Goal: Check status: Check status

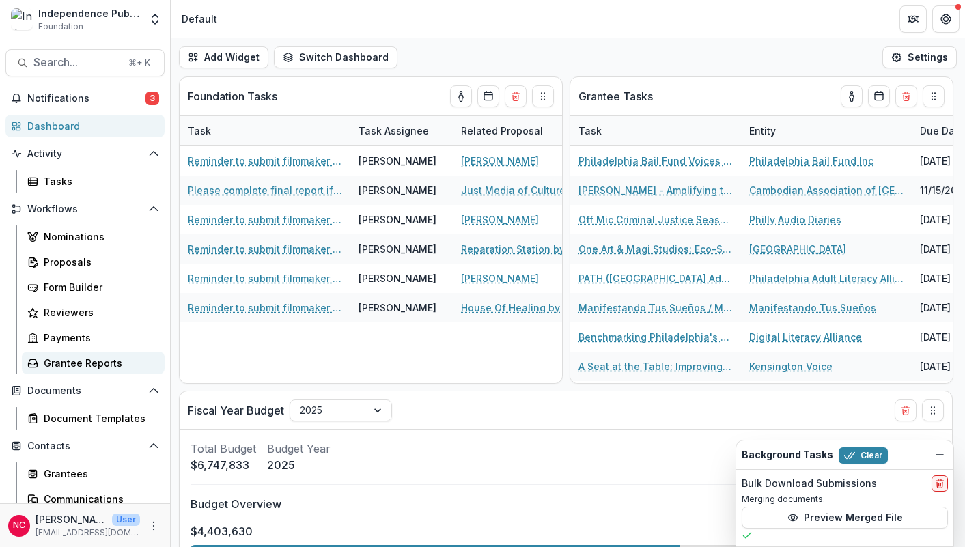
scroll to position [40, 0]
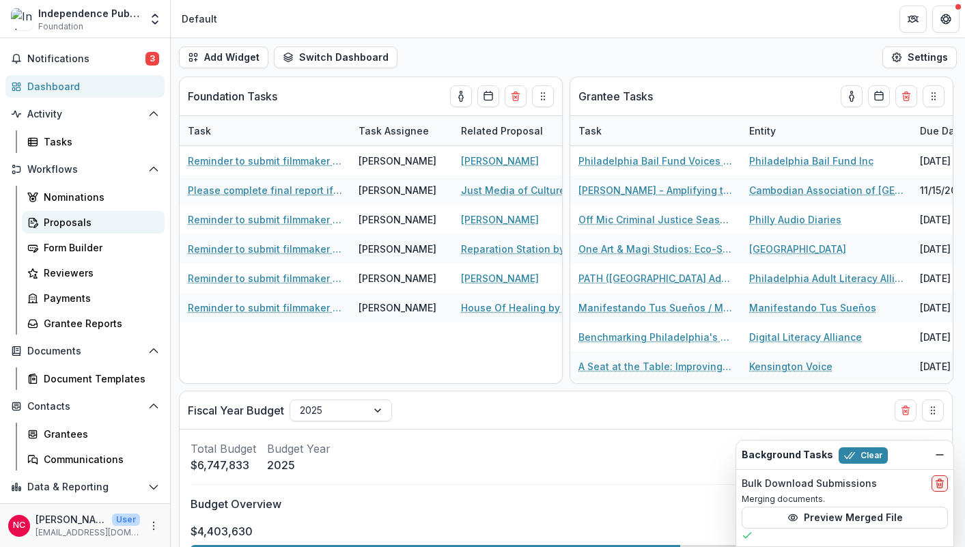
click at [88, 229] on div "Proposals" at bounding box center [99, 222] width 110 height 14
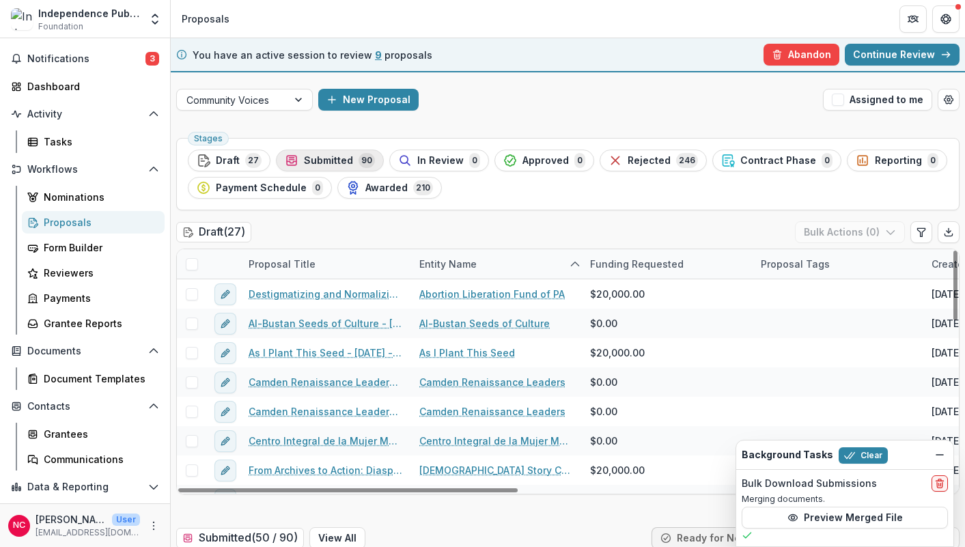
click at [336, 156] on span "Submitted" at bounding box center [328, 161] width 49 height 12
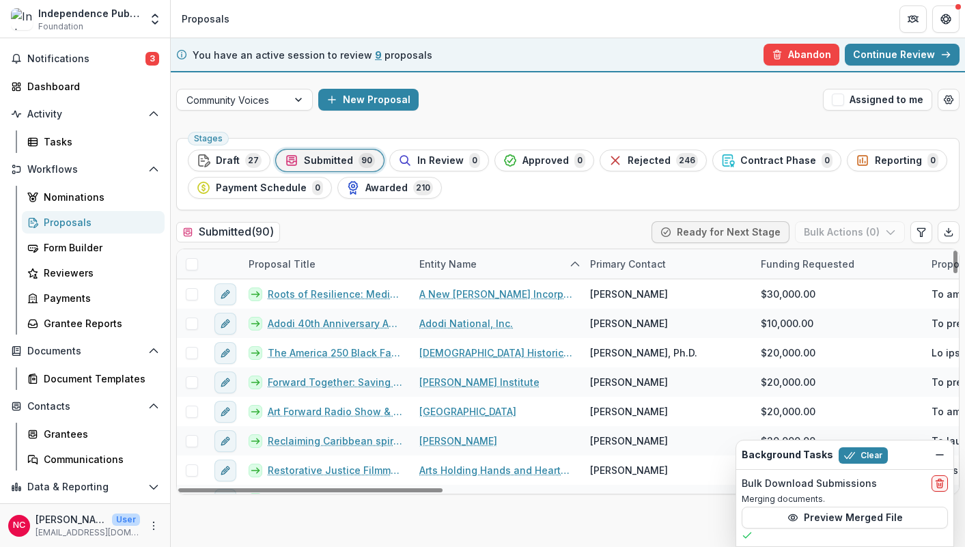
click at [301, 260] on div "Proposal Title" at bounding box center [281, 264] width 83 height 14
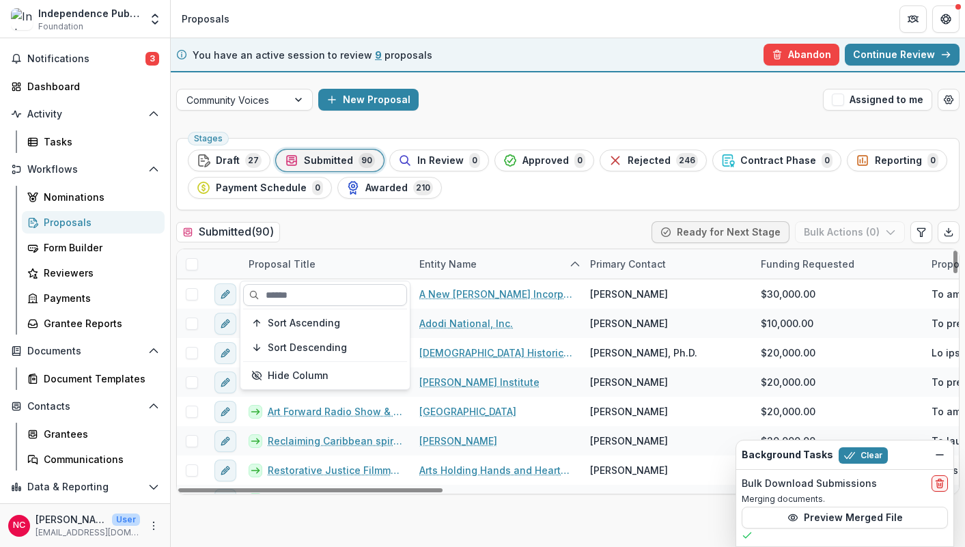
click at [294, 294] on input at bounding box center [325, 295] width 164 height 22
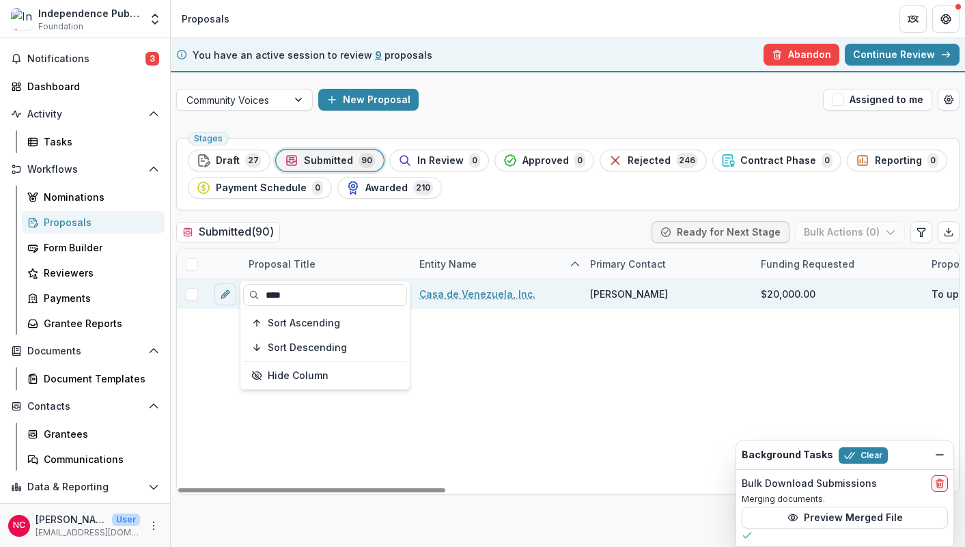
type input "****"
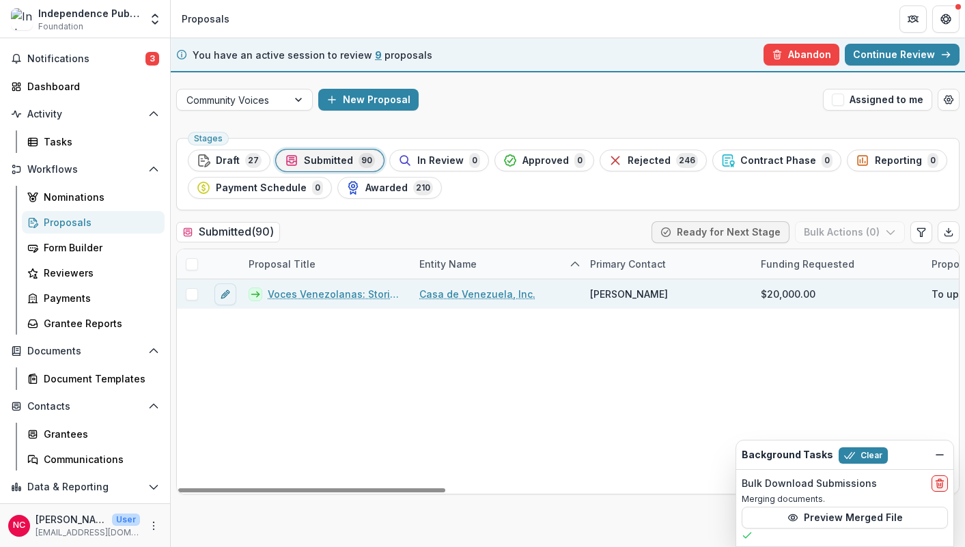
click at [472, 298] on link "Casa de Venezuela, Inc." at bounding box center [477, 294] width 116 height 14
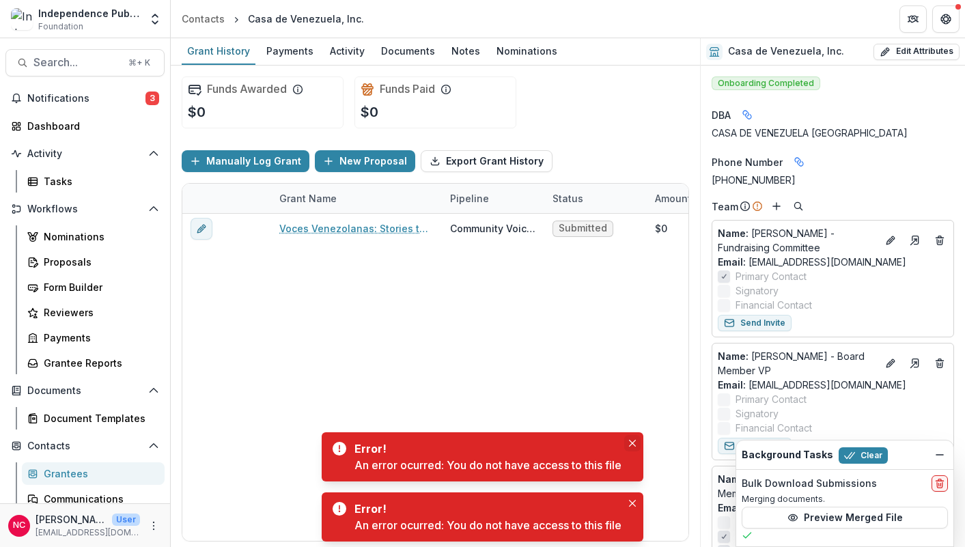
click at [637, 439] on button "Close" at bounding box center [632, 443] width 16 height 16
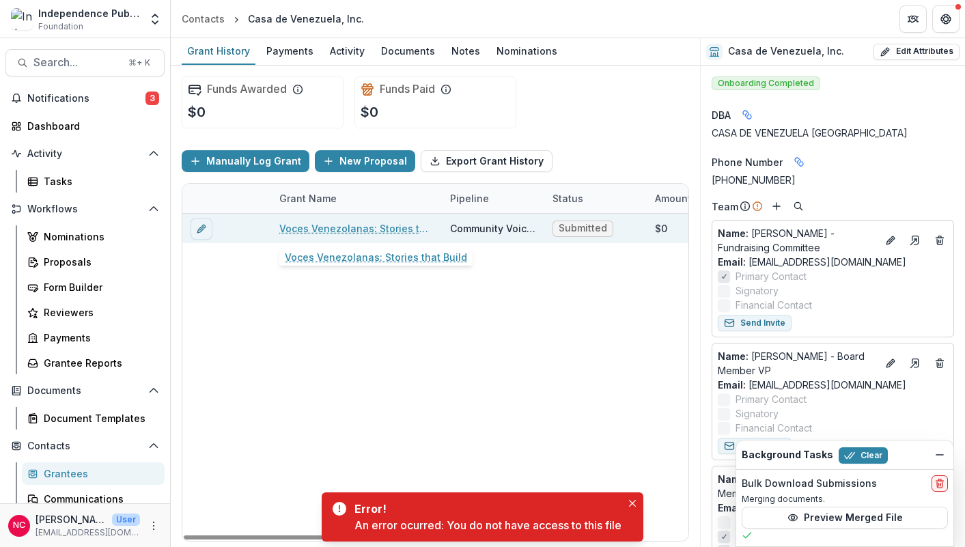
click at [365, 223] on link "Voces Venezolanas: Stories that Build" at bounding box center [356, 228] width 154 height 14
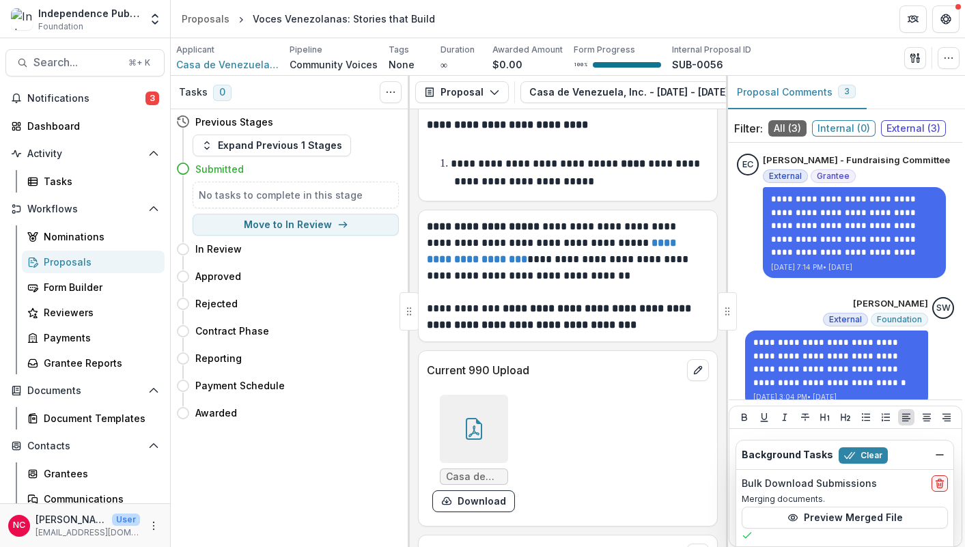
scroll to position [14340, 0]
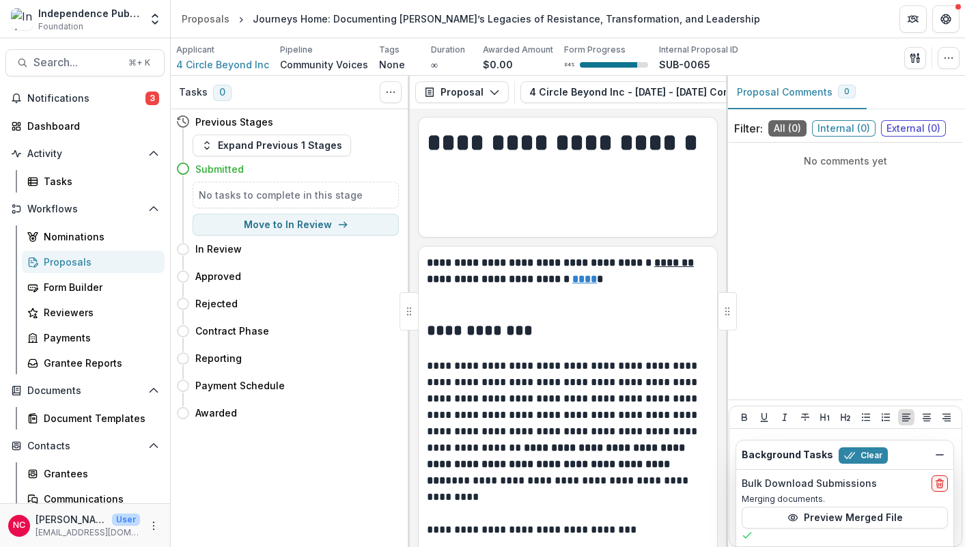
scroll to position [10587, 0]
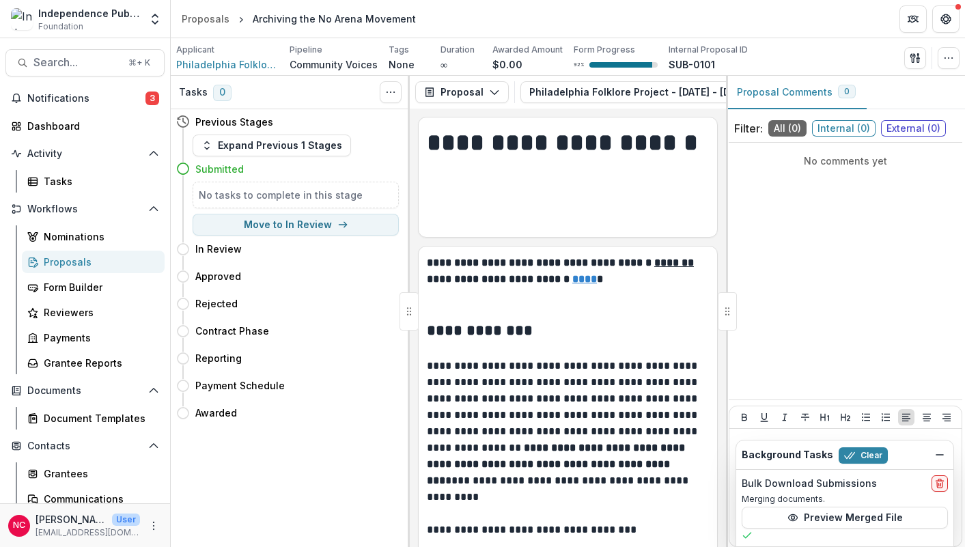
scroll to position [9249, 0]
